Goal: Navigation & Orientation: Find specific page/section

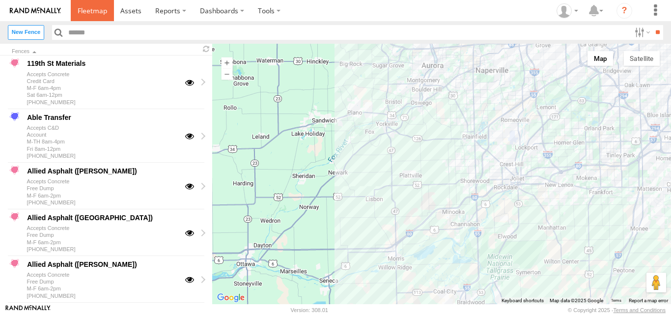
click at [97, 7] on span at bounding box center [92, 10] width 29 height 9
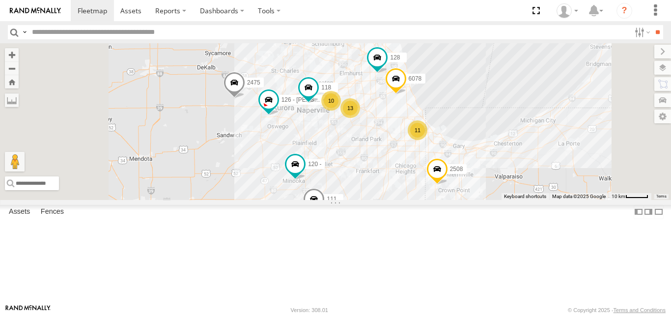
click at [0, 0] on link at bounding box center [0, 0] width 0 height 0
click at [0, 0] on span at bounding box center [0, 0] width 0 height 0
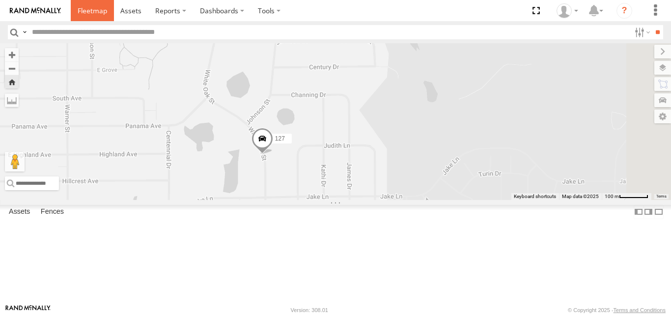
click at [88, 3] on link at bounding box center [92, 10] width 43 height 21
